Goal: Navigation & Orientation: Find specific page/section

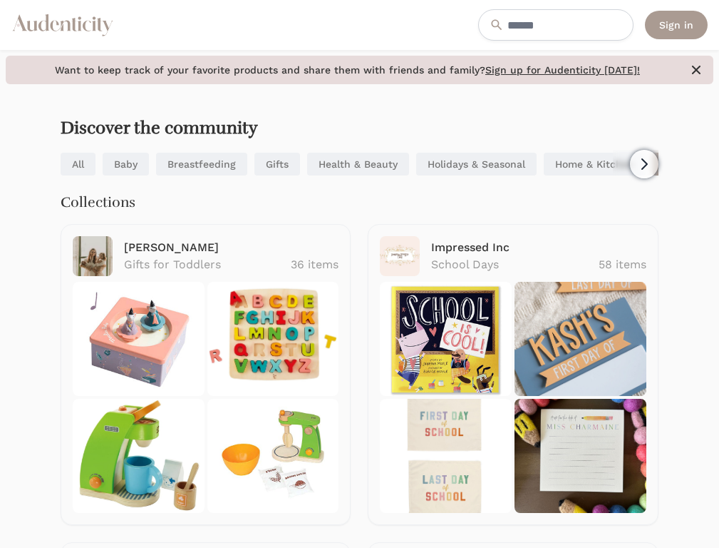
scroll to position [230, 0]
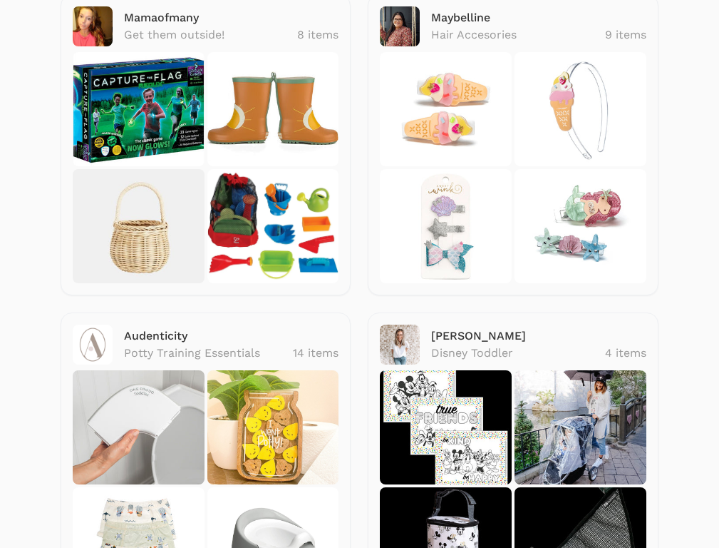
scroll to position [0, 0]
